Goal: Navigation & Orientation: Find specific page/section

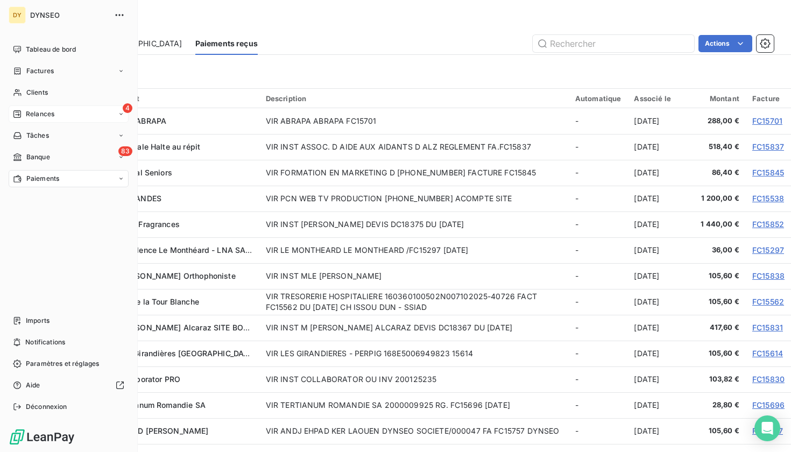
click at [50, 118] on span "Relances" at bounding box center [40, 114] width 29 height 10
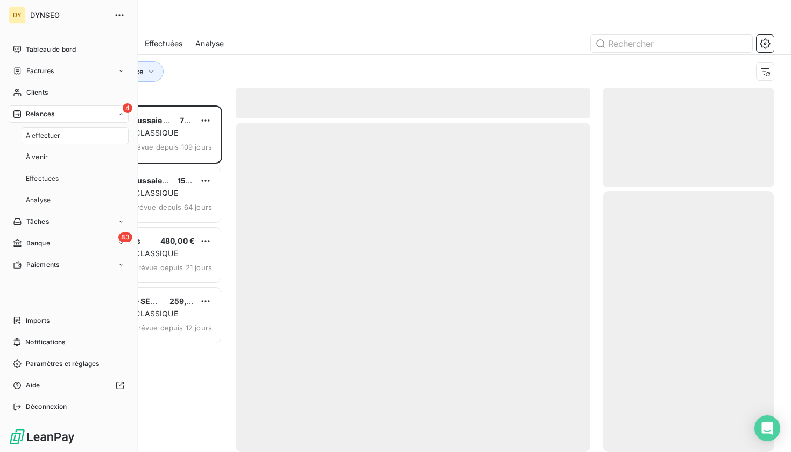
scroll to position [347, 171]
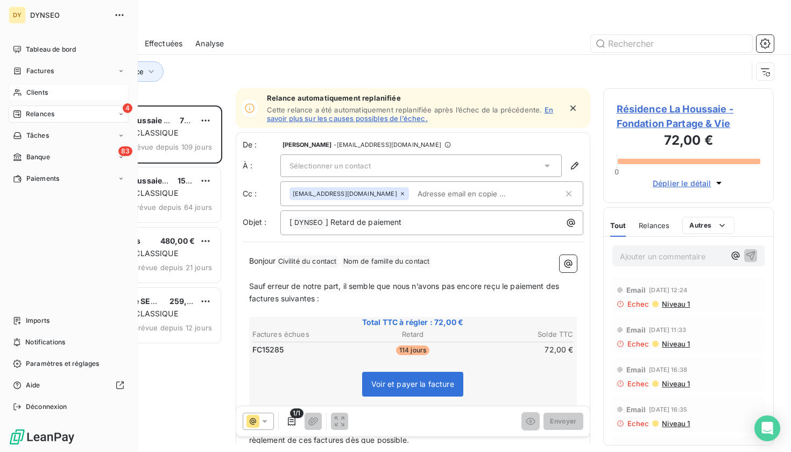
click at [32, 94] on span "Clients" at bounding box center [37, 93] width 22 height 10
click at [35, 70] on span "Factures" at bounding box center [39, 71] width 27 height 10
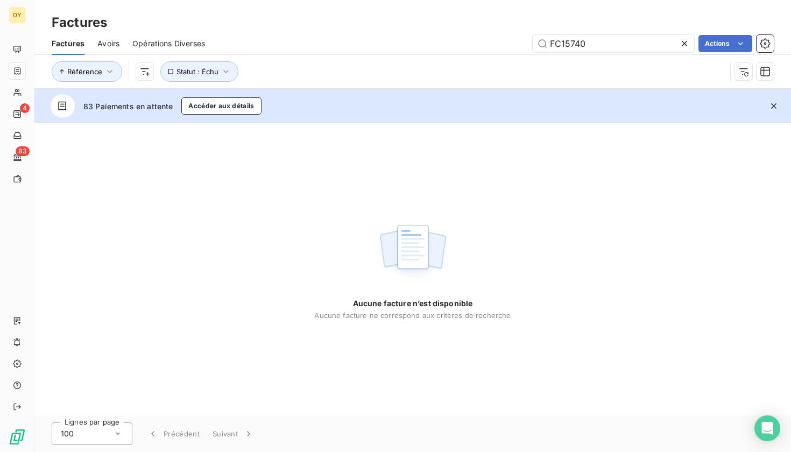
click at [61, 260] on div "Aucune facture n’est disponible Aucune facture ne correspond aux critères de re…" at bounding box center [412, 269] width 757 height 292
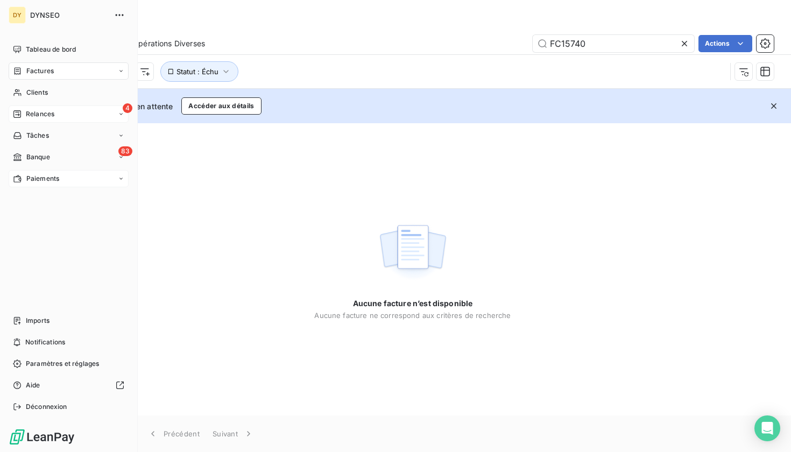
click at [48, 180] on span "Paiements" at bounding box center [42, 179] width 33 height 10
